Goal: Task Accomplishment & Management: Manage account settings

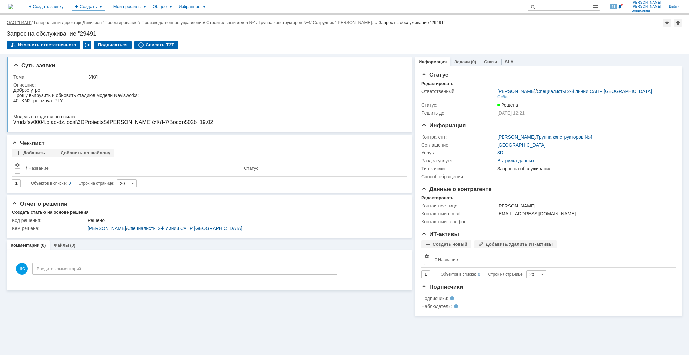
click at [24, 22] on link "ОАО "ГИАП"" at bounding box center [19, 22] width 25 height 5
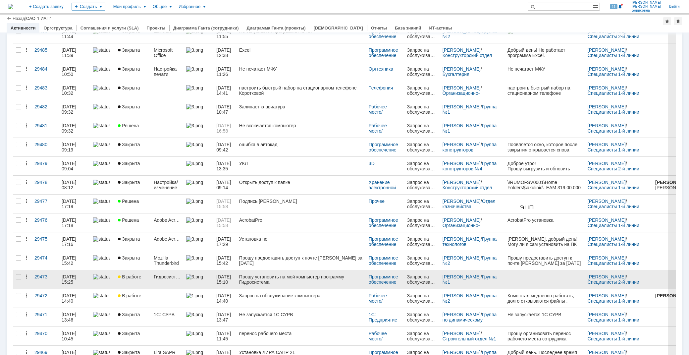
click at [273, 280] on div "Прошу установить на мой компьютер программу Гидросистема" at bounding box center [301, 279] width 124 height 11
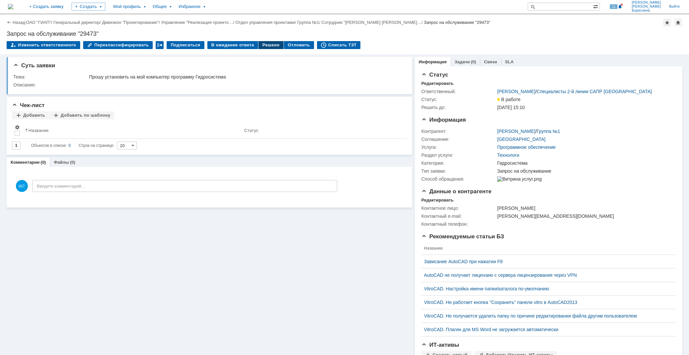
click at [264, 44] on div "Решено" at bounding box center [270, 45] width 25 height 8
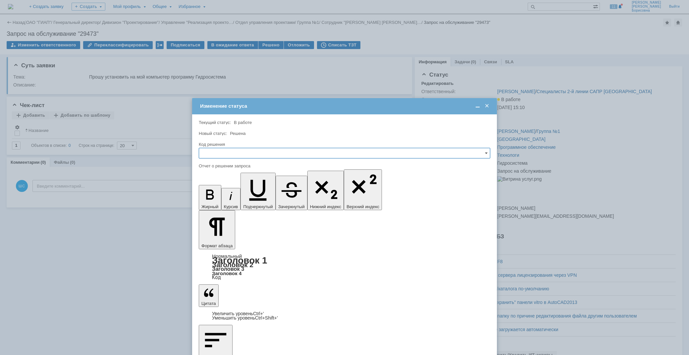
click at [223, 153] on input "text" at bounding box center [344, 153] width 291 height 11
drag, startPoint x: 214, startPoint y: 199, endPoint x: 12, endPoint y: 32, distance: 261.9
click at [214, 199] on span "Решено" at bounding box center [344, 197] width 283 height 5
type input "Решено"
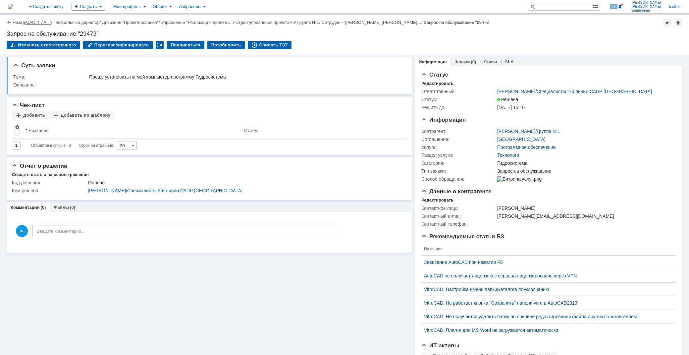
click at [33, 21] on link "ОАО "ГИАП"" at bounding box center [38, 22] width 25 height 5
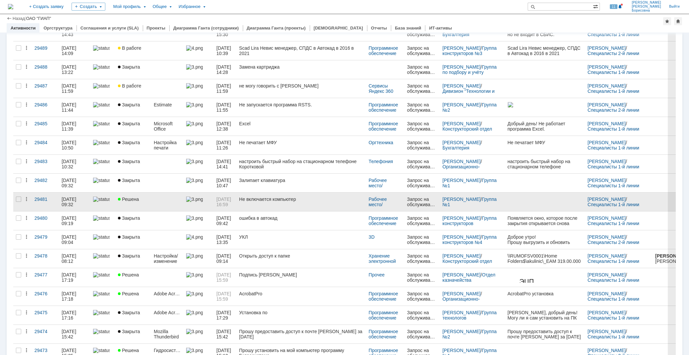
click at [256, 201] on div "Не включается компьютер" at bounding box center [301, 198] width 124 height 5
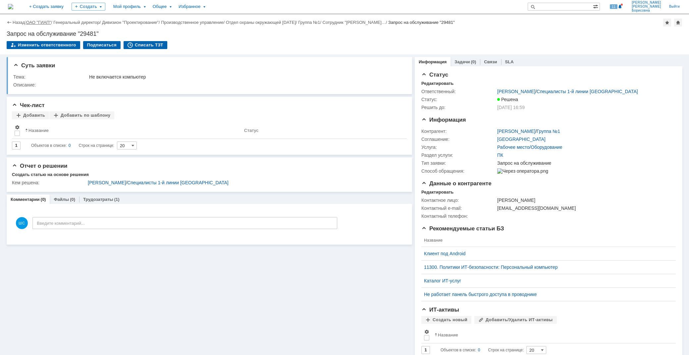
click at [41, 22] on link "ОАО "ГИАП"" at bounding box center [38, 22] width 25 height 5
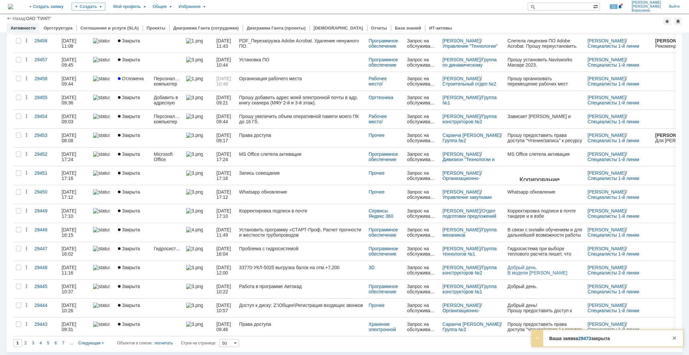
click at [585, 340] on link "29473" at bounding box center [584, 338] width 13 height 5
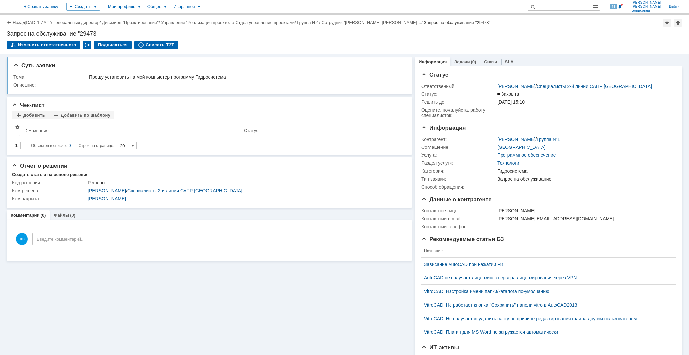
click at [13, 19] on div "Назад | ОАО "ГИАП" / Генеральный директор / Дивизион "Проектирование" / Управле…" at bounding box center [345, 23] width 676 height 8
click at [15, 20] on link "Назад" at bounding box center [19, 22] width 12 height 5
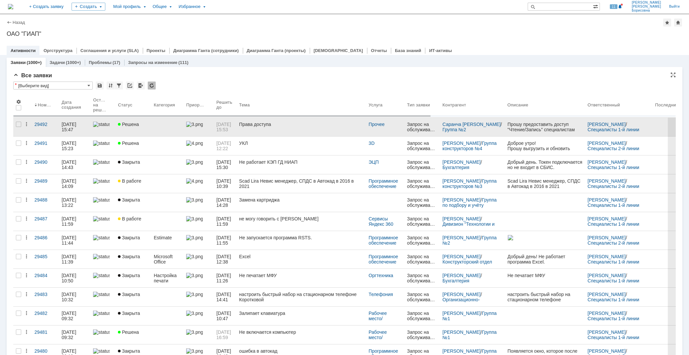
click at [271, 129] on link "Права доступа" at bounding box center [301, 127] width 130 height 19
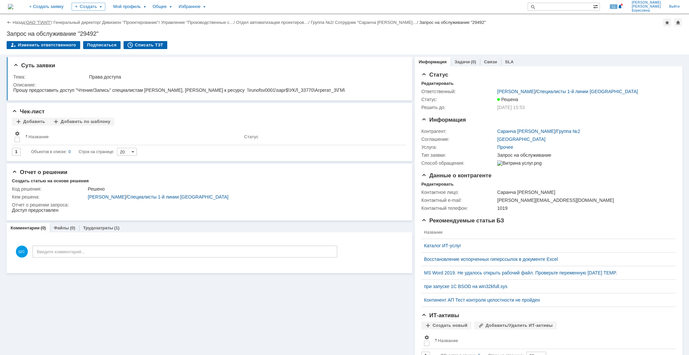
click at [43, 21] on link "ОАО "ГИАП"" at bounding box center [38, 22] width 25 height 5
